Goal: Check status: Check status

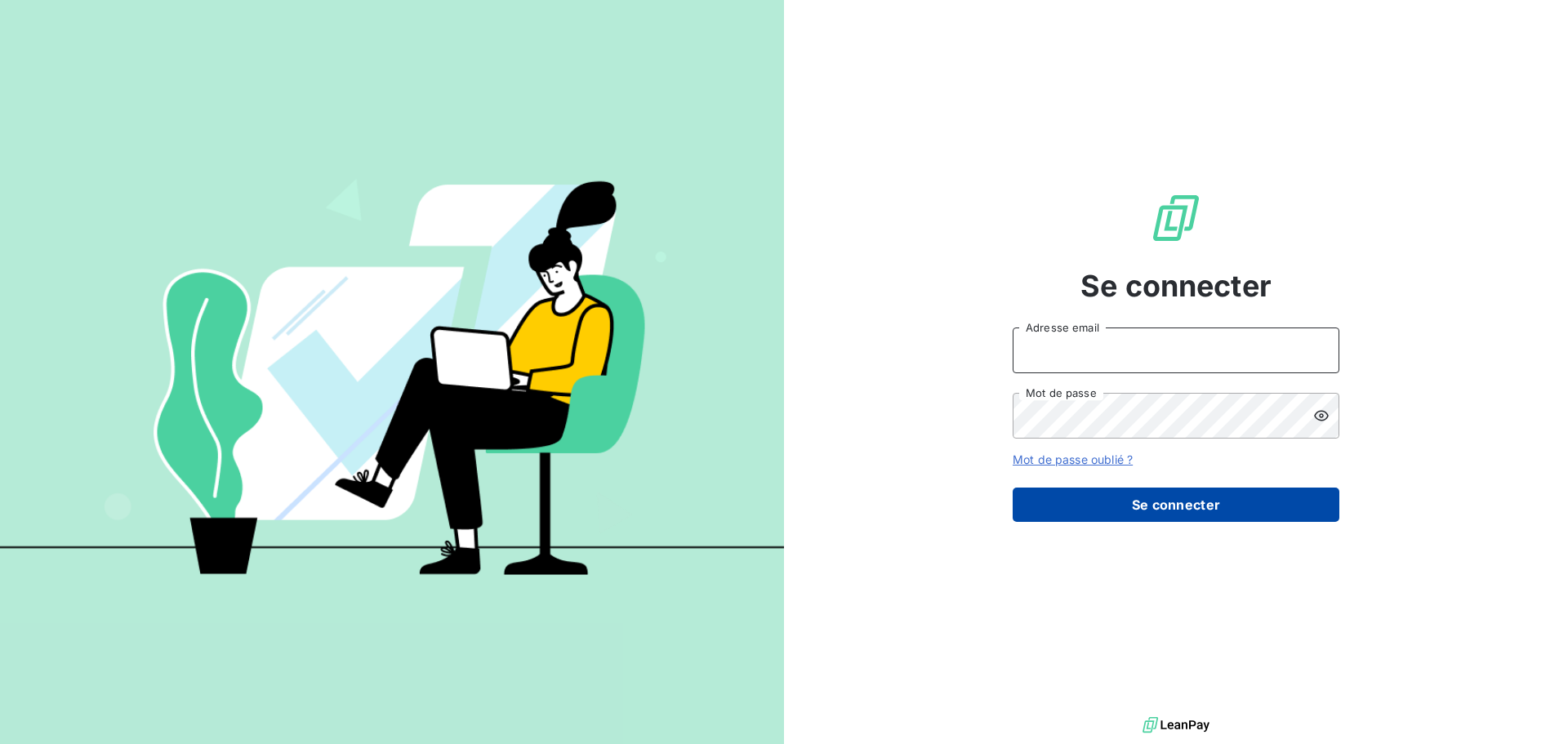
type input "[PERSON_NAME][EMAIL_ADDRESS][DOMAIN_NAME]"
click at [1201, 506] on button "Se connecter" at bounding box center [1176, 505] width 327 height 34
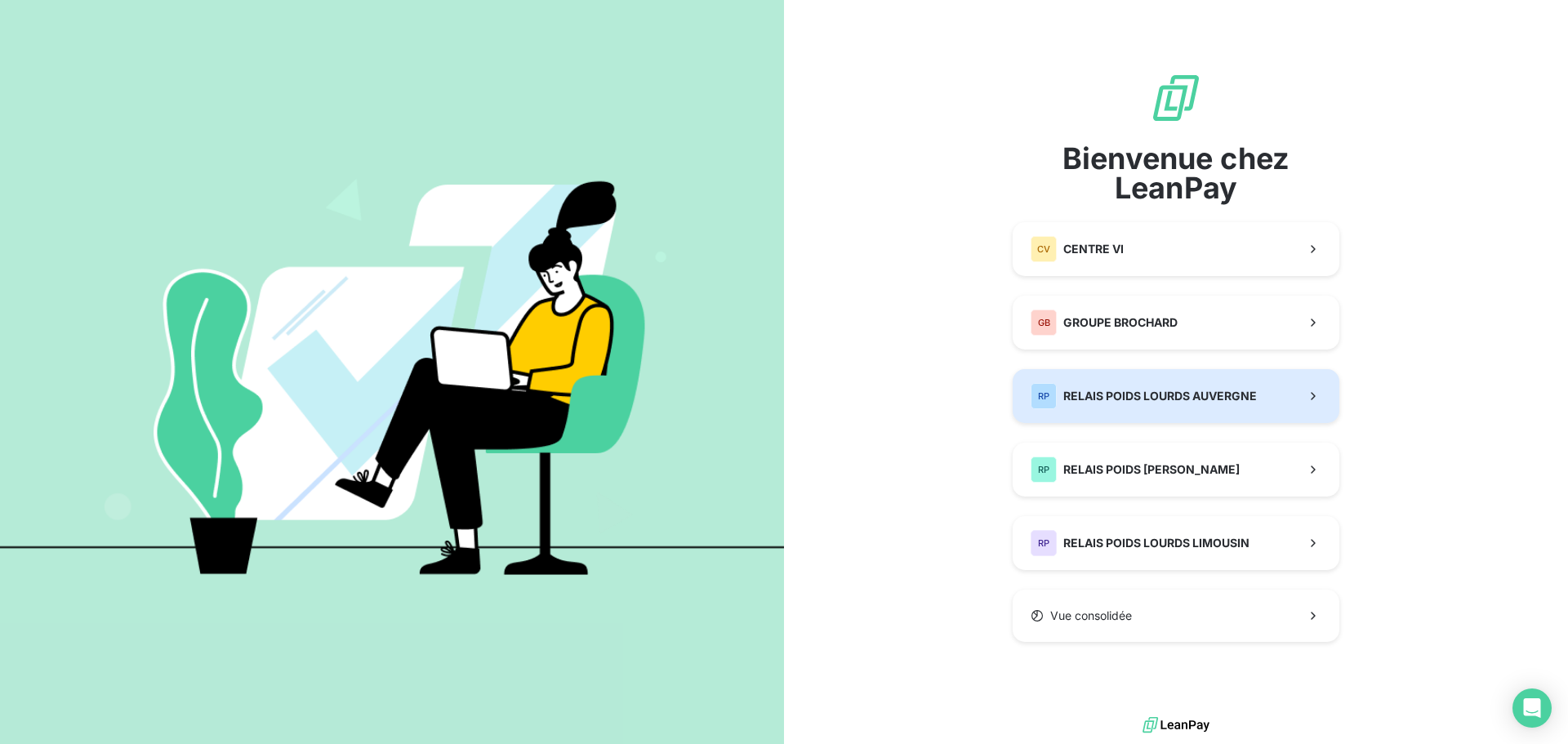
click at [1196, 381] on button "RP RELAIS POIDS LOURDS AUVERGNE" at bounding box center [1176, 396] width 327 height 54
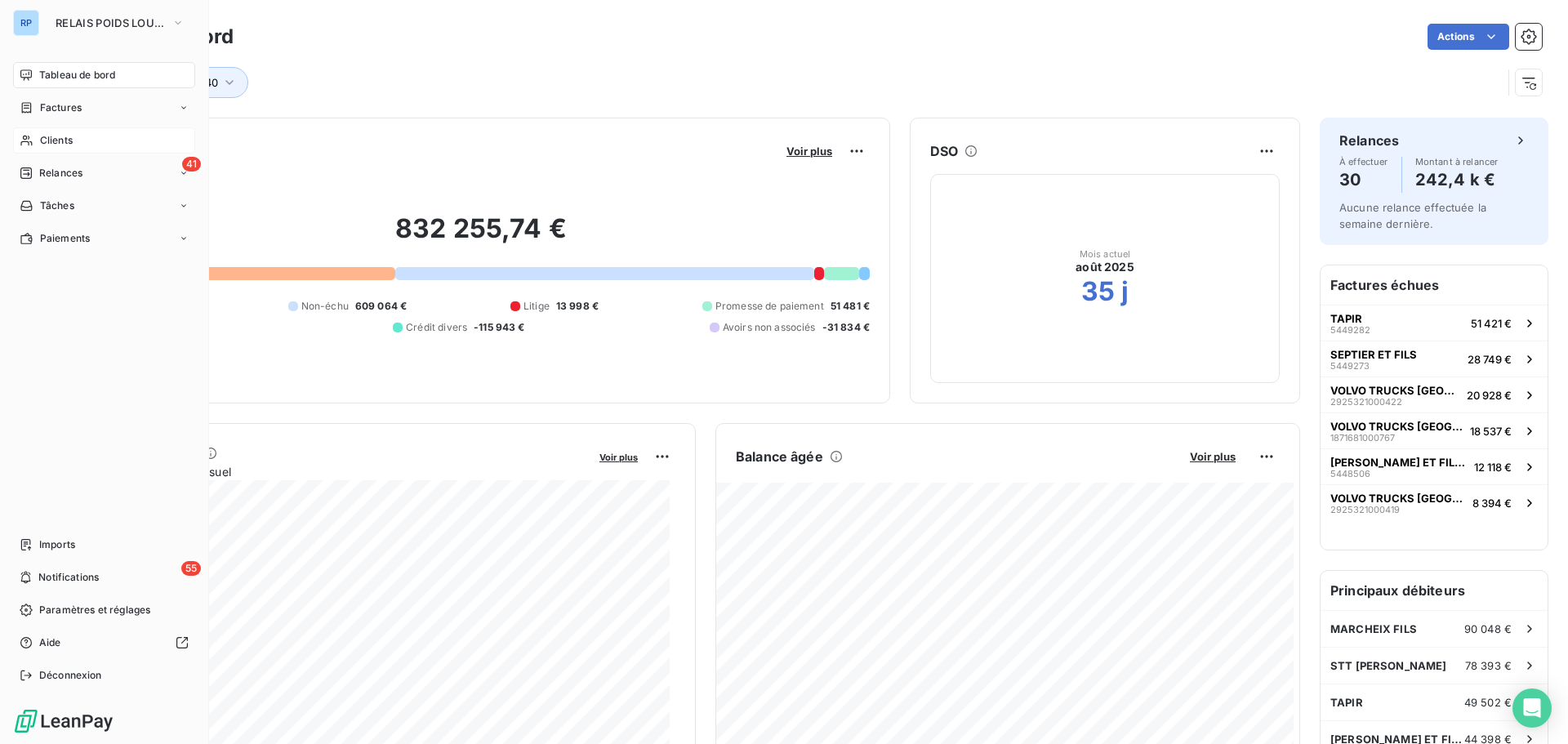
click at [56, 138] on span "Clients" at bounding box center [57, 140] width 32 height 14
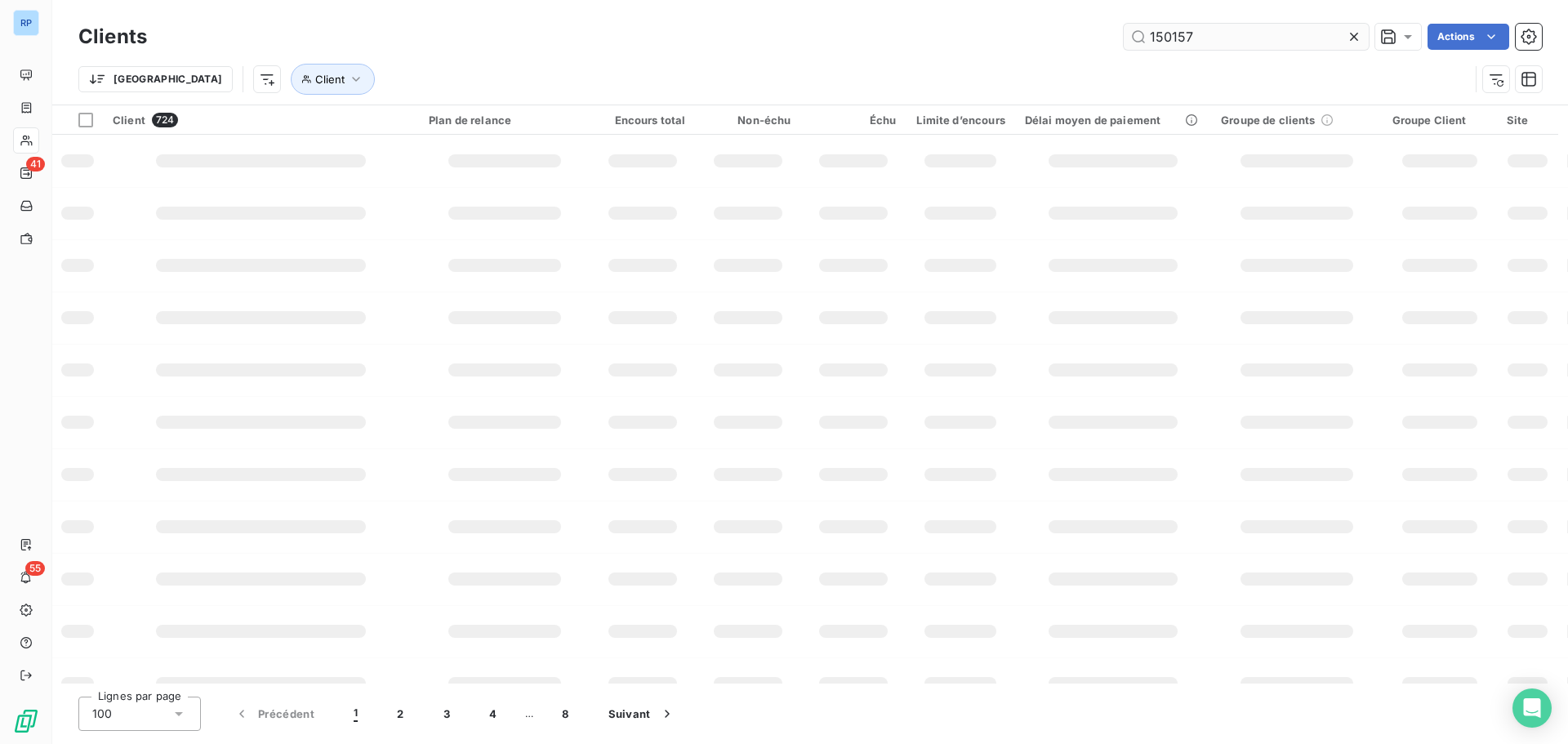
type input "150157"
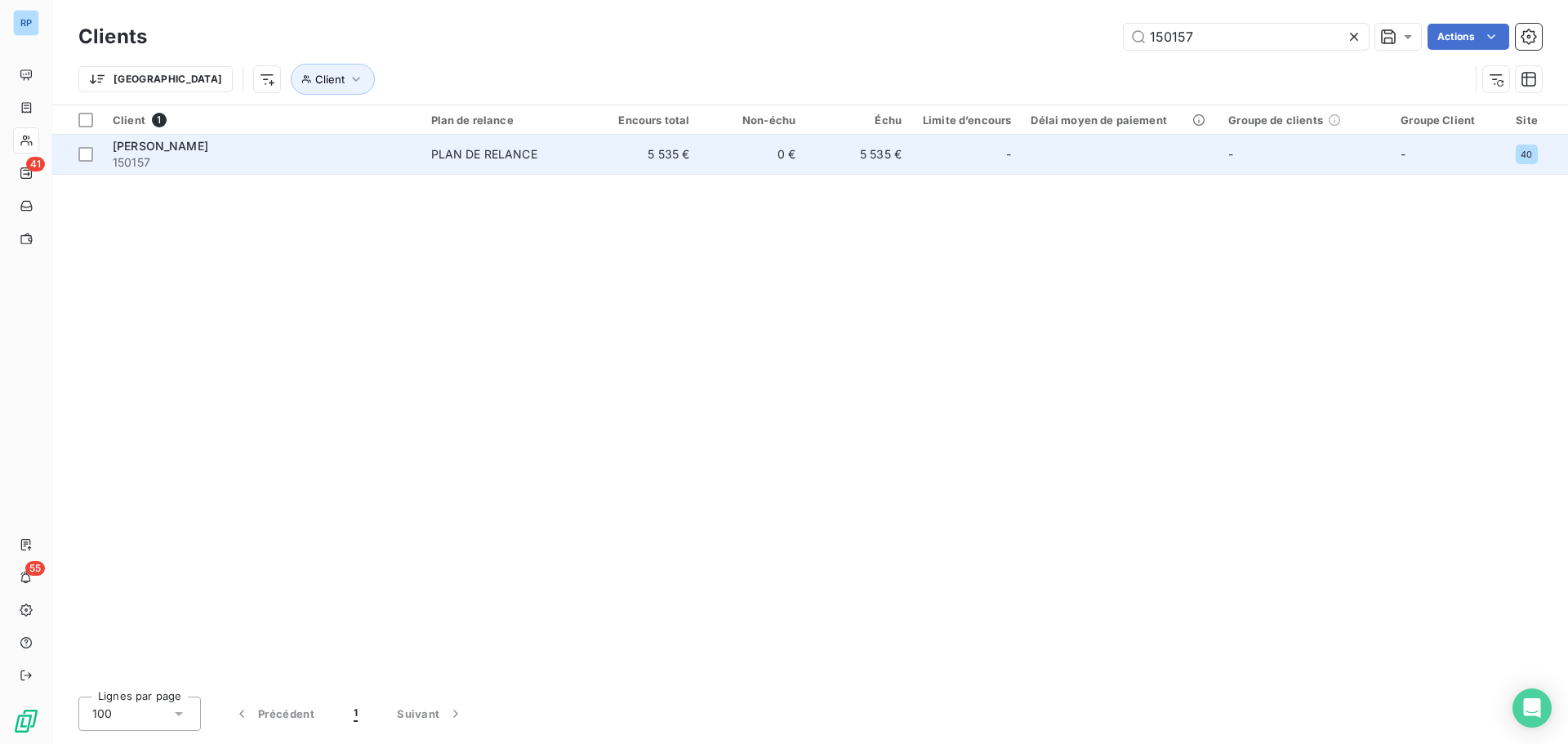
click at [587, 157] on td "PLAN DE RELANCE" at bounding box center [508, 155] width 173 height 40
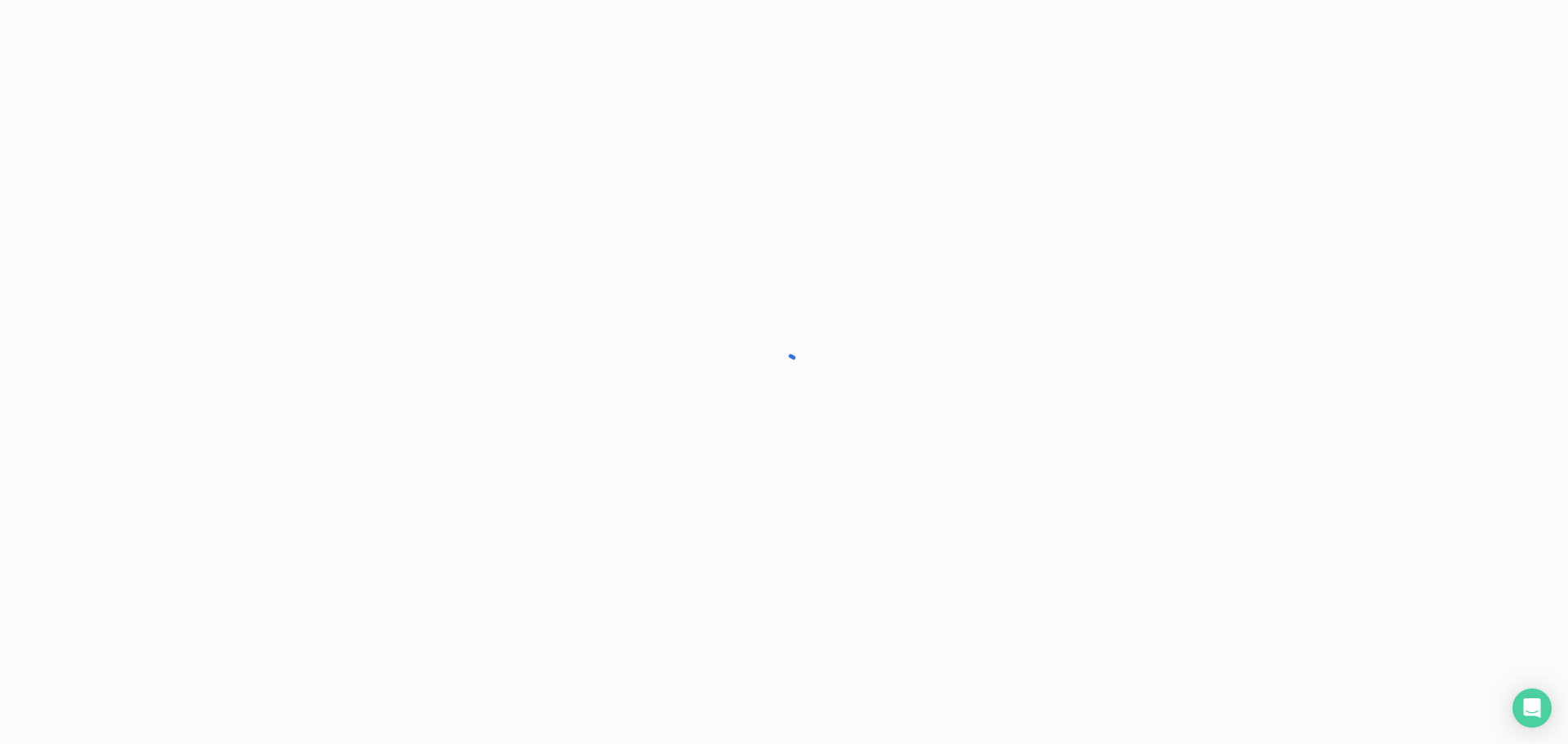
click at [587, 157] on div at bounding box center [784, 372] width 1568 height 744
